Goal: Task Accomplishment & Management: Manage account settings

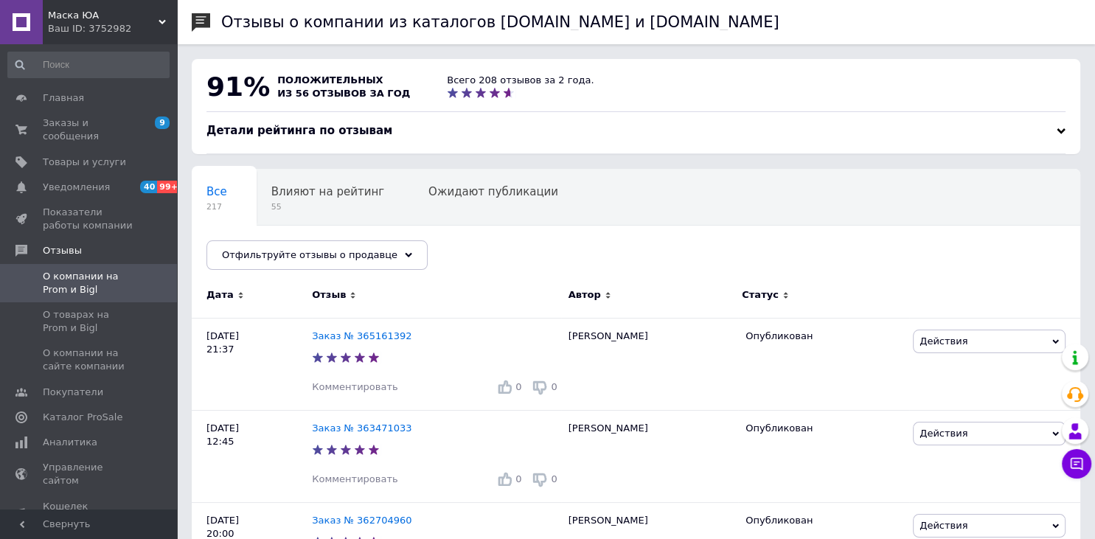
click at [66, 133] on link "Заказы и сообщения 9 0" at bounding box center [88, 130] width 177 height 38
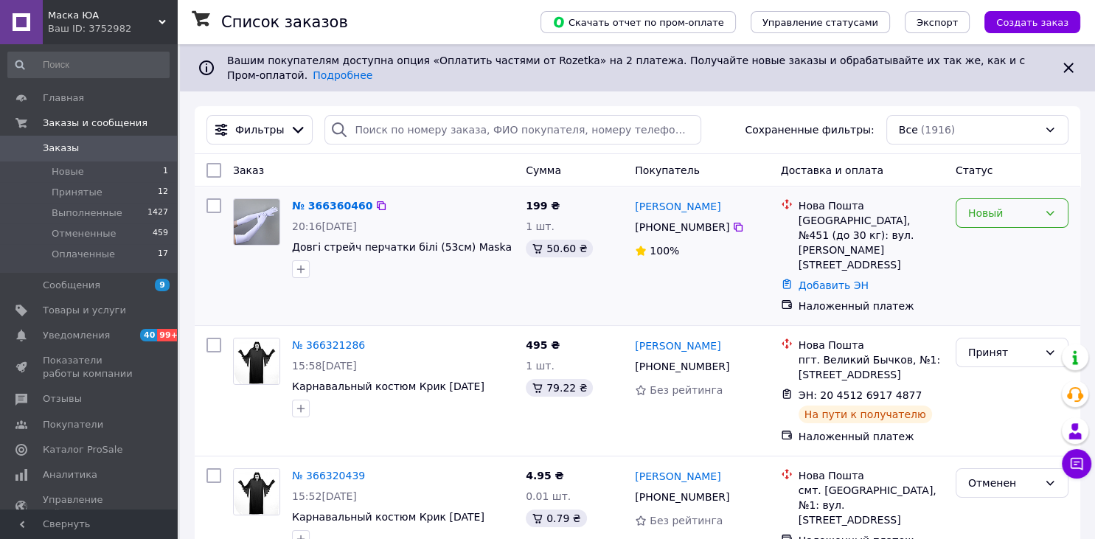
click at [1046, 207] on icon at bounding box center [1050, 213] width 12 height 12
click at [1031, 227] on li "Принят" at bounding box center [1012, 234] width 111 height 27
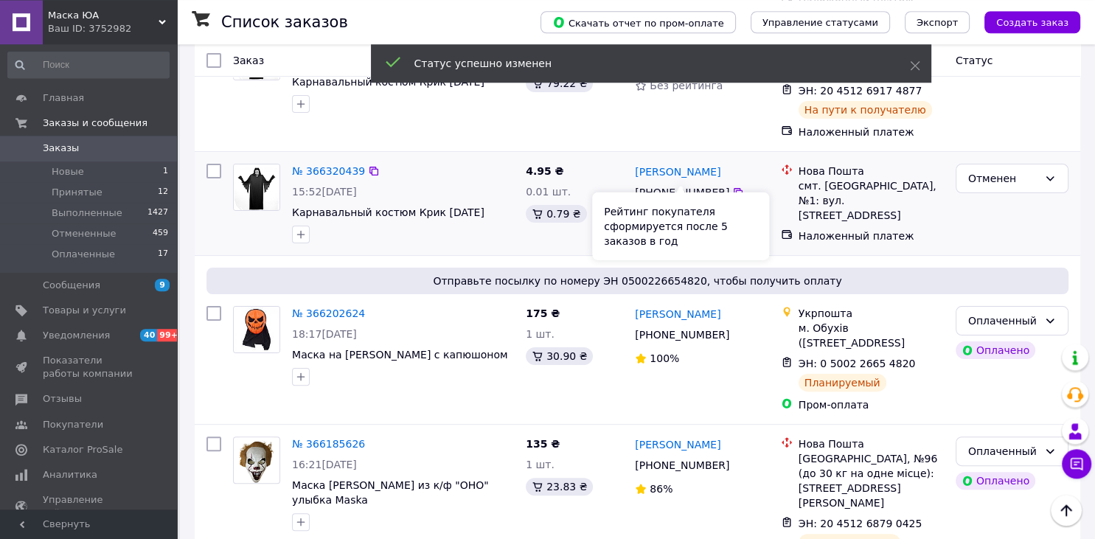
scroll to position [311, 0]
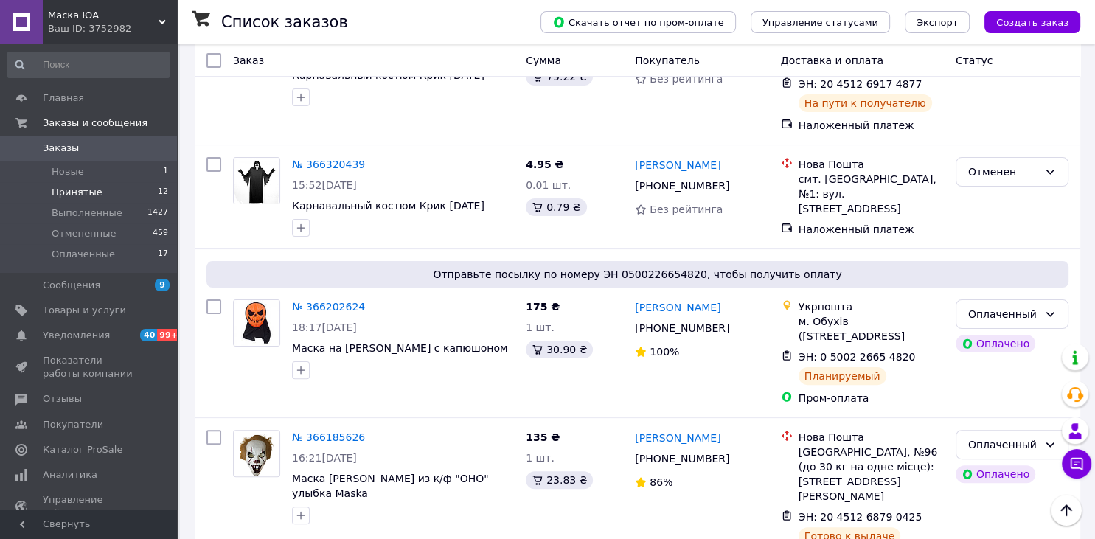
click at [126, 198] on li "Принятые 12" at bounding box center [88, 192] width 177 height 21
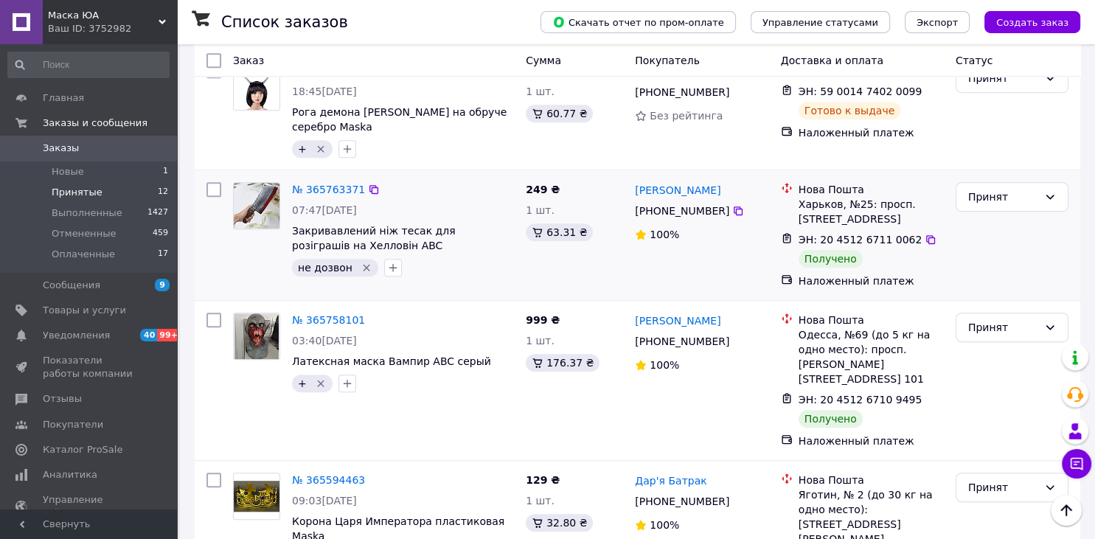
scroll to position [1090, 0]
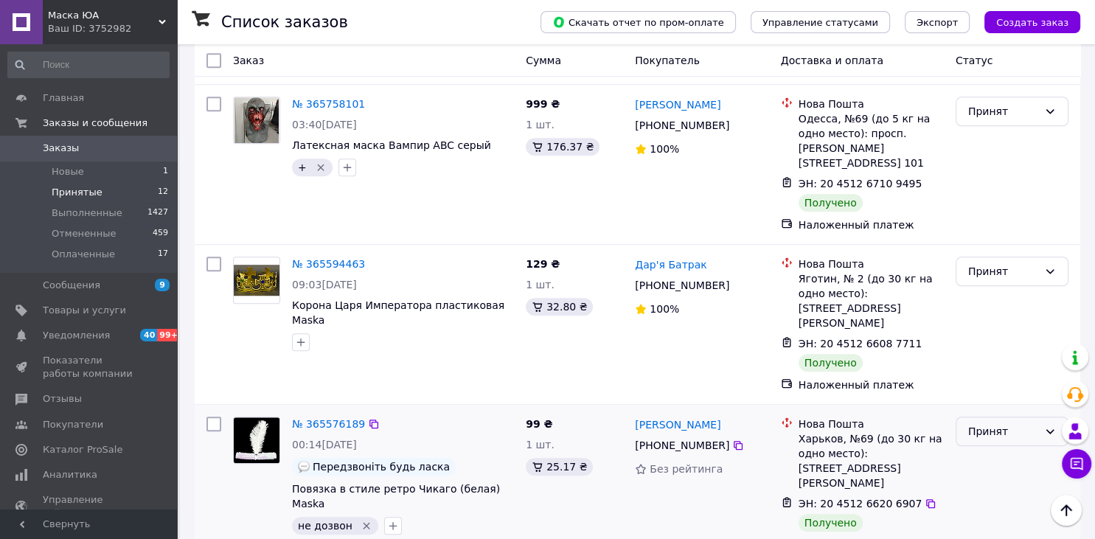
click at [1024, 423] on div "Принят" at bounding box center [1003, 431] width 70 height 16
click at [1006, 356] on li "Выполнен" at bounding box center [1012, 364] width 111 height 27
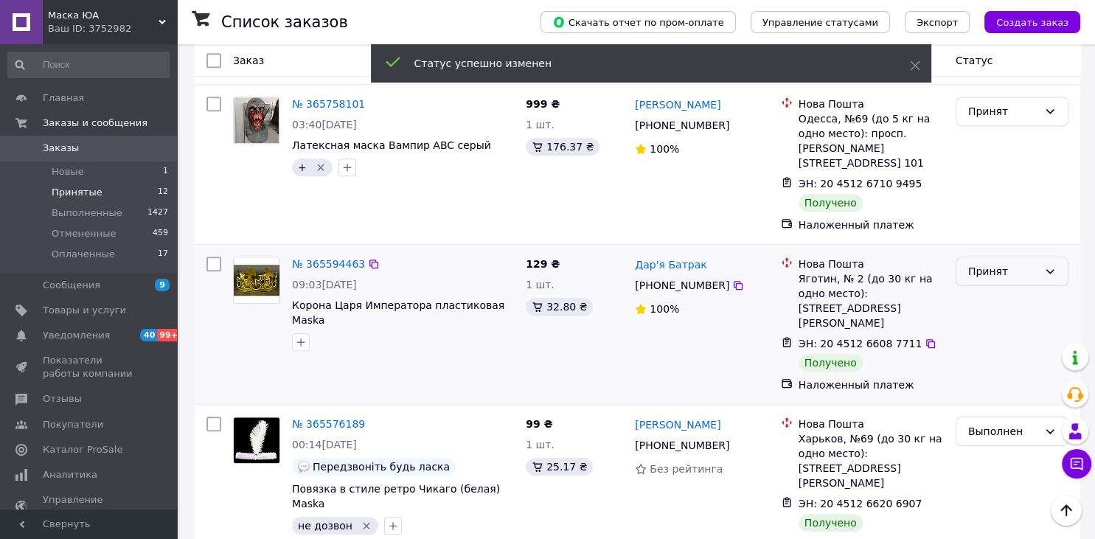
click at [979, 263] on div "Принят" at bounding box center [1003, 271] width 70 height 16
click at [994, 229] on li "Выполнен" at bounding box center [1012, 233] width 111 height 27
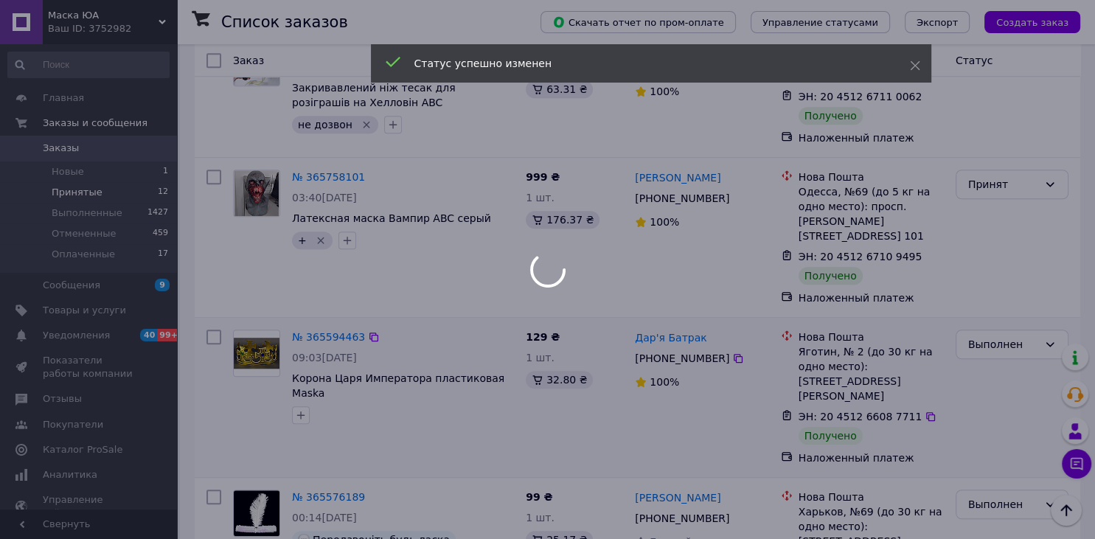
scroll to position [1012, 0]
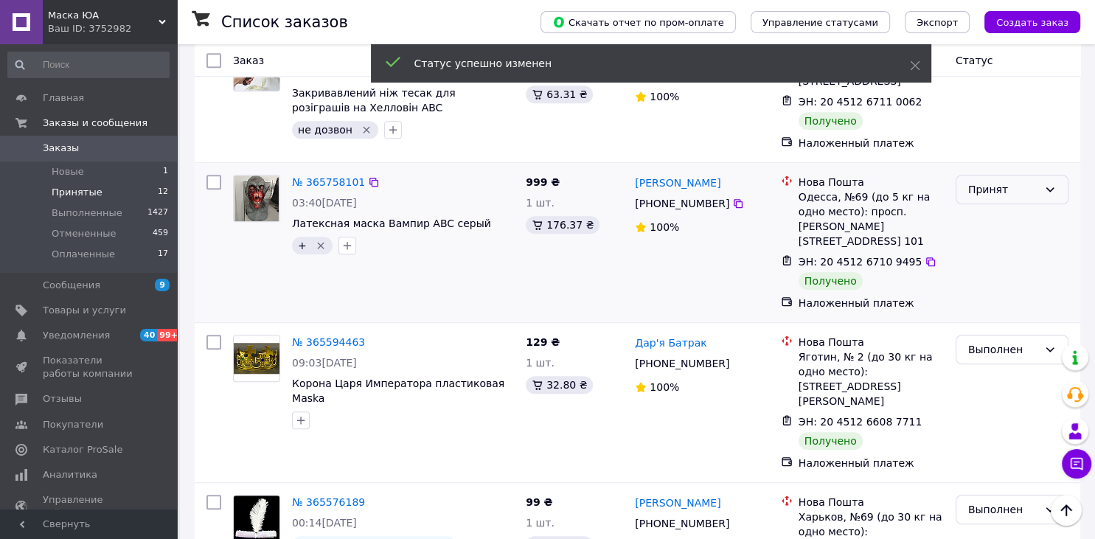
click at [979, 181] on div "Принят" at bounding box center [1003, 189] width 70 height 16
click at [985, 162] on li "Выполнен" at bounding box center [1012, 166] width 111 height 27
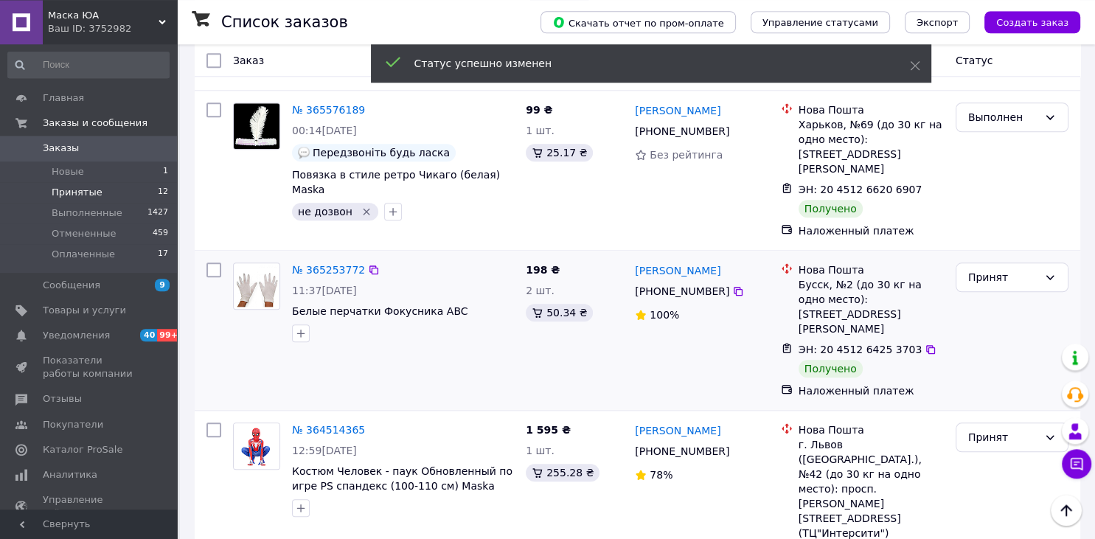
scroll to position [1417, 0]
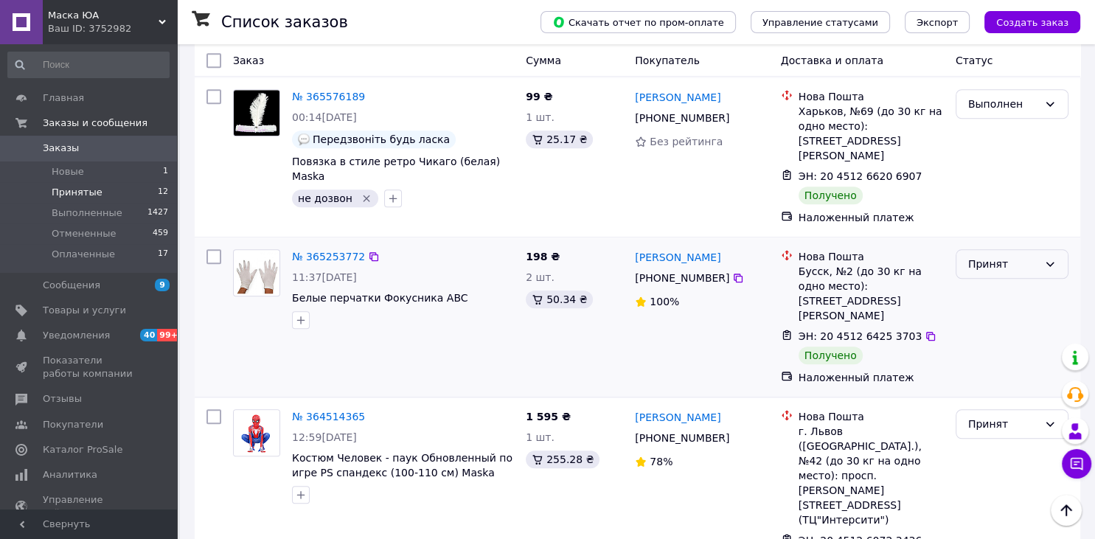
click at [980, 256] on div "Принят" at bounding box center [1003, 264] width 70 height 16
click at [990, 178] on li "Выполнен" at bounding box center [1012, 182] width 111 height 27
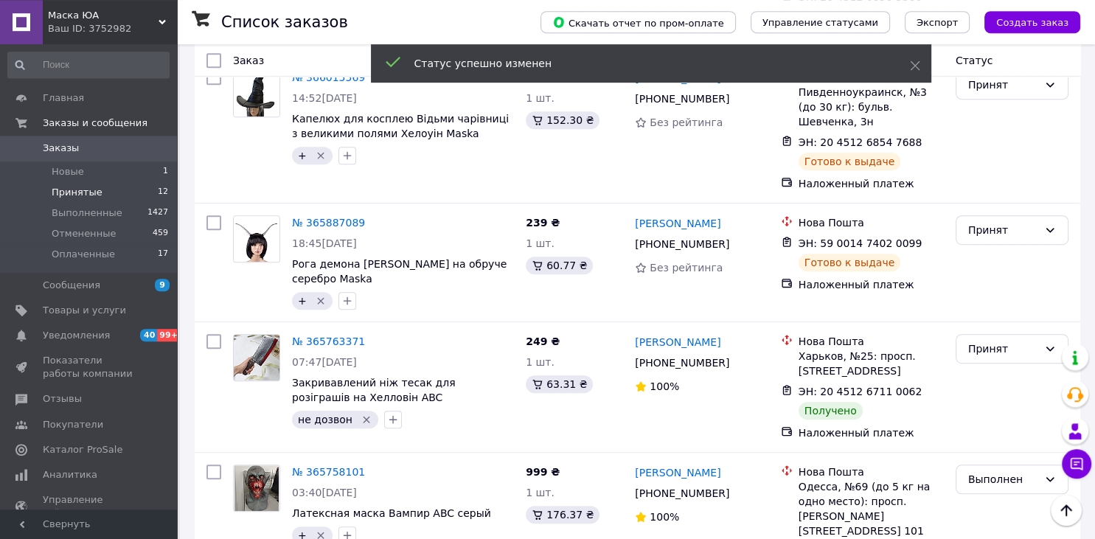
scroll to position [717, 0]
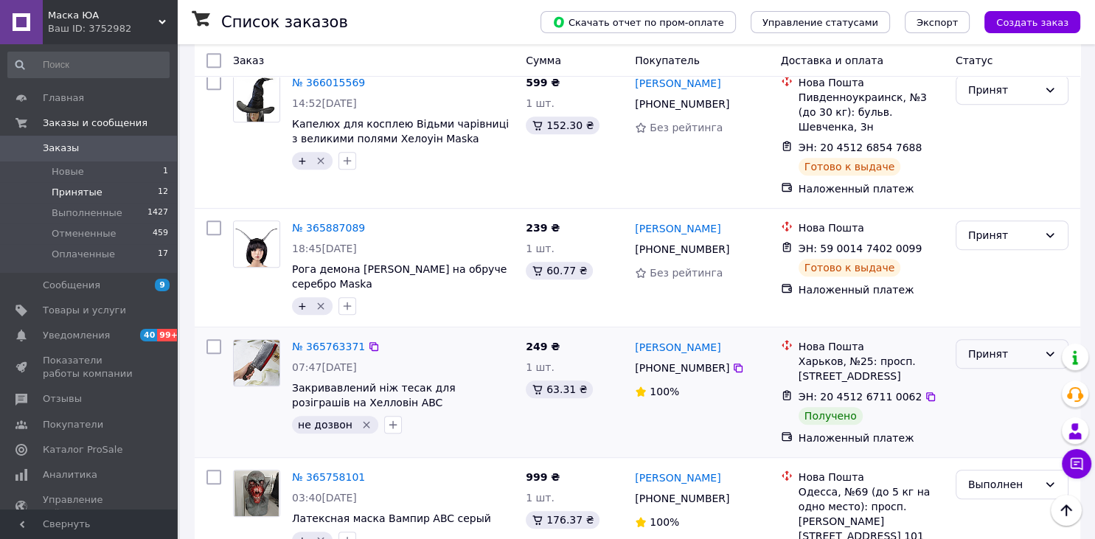
click at [969, 346] on div "Принят" at bounding box center [1003, 354] width 70 height 16
click at [978, 326] on li "Выполнен" at bounding box center [1012, 330] width 111 height 27
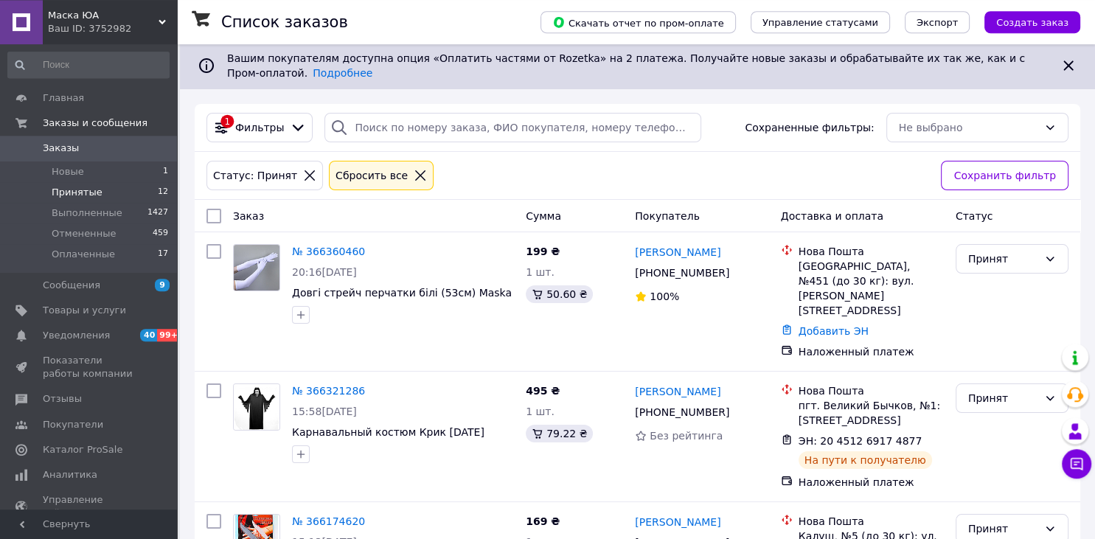
scroll to position [0, 0]
